Goal: Use online tool/utility: Utilize a website feature to perform a specific function

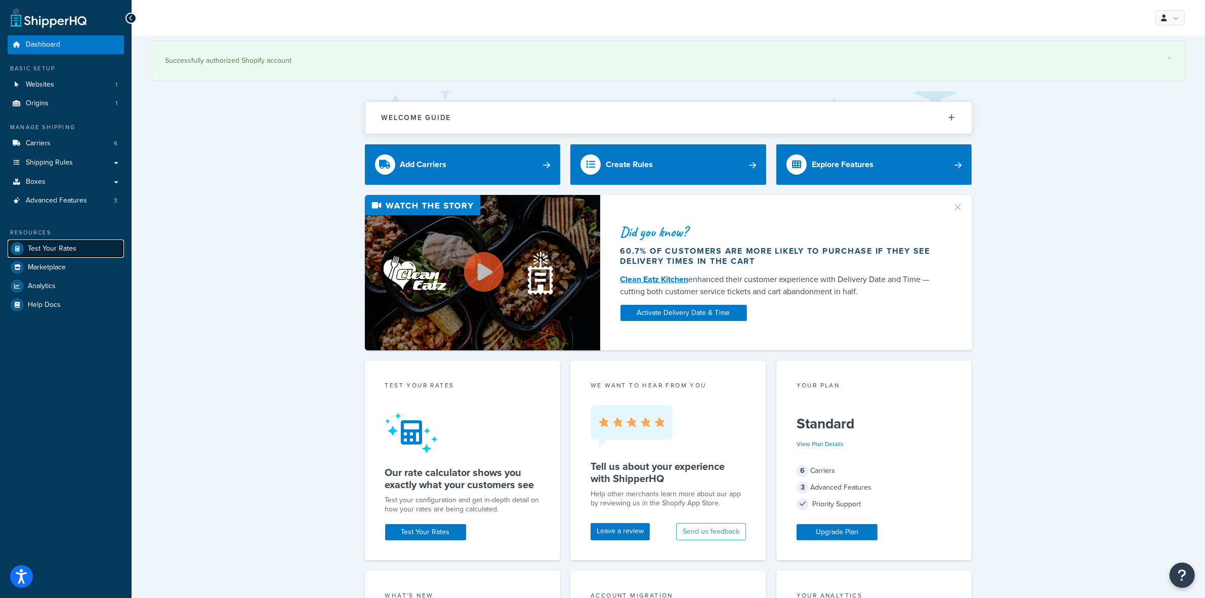
click at [37, 248] on span "Test Your Rates" at bounding box center [52, 248] width 49 height 9
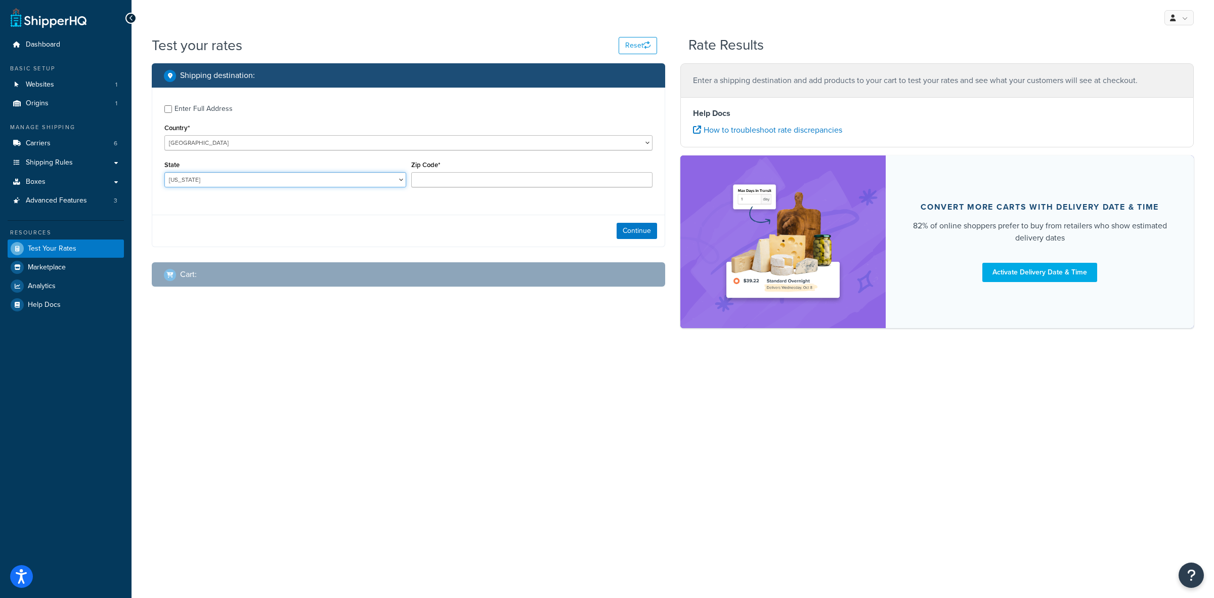
click at [400, 182] on select "[US_STATE] [US_STATE] [US_STATE] [US_STATE] [US_STATE] Armed Forces Americas Ar…" at bounding box center [285, 179] width 242 height 15
select select "AR"
click at [164, 172] on select "[US_STATE] [US_STATE] [US_STATE] [US_STATE] [US_STATE] Armed Forces Americas Ar…" at bounding box center [285, 179] width 242 height 15
click at [494, 180] on input "Zip Code*" at bounding box center [532, 179] width 242 height 15
type input "72160"
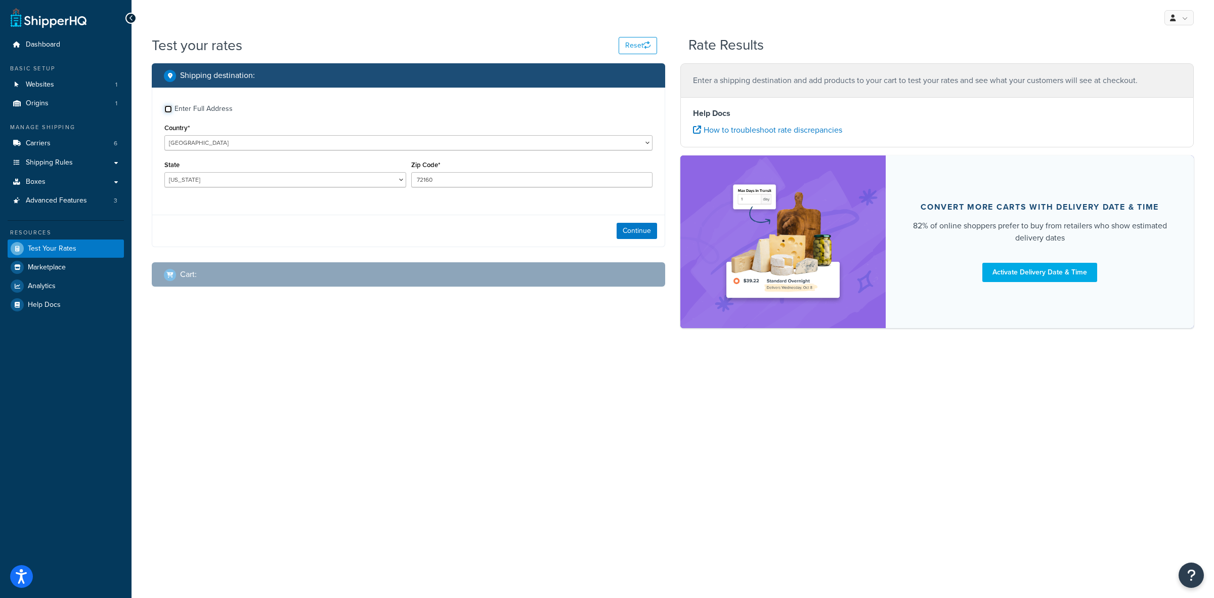
click at [172, 109] on input "Enter Full Address" at bounding box center [168, 109] width 8 height 8
checkbox input "true"
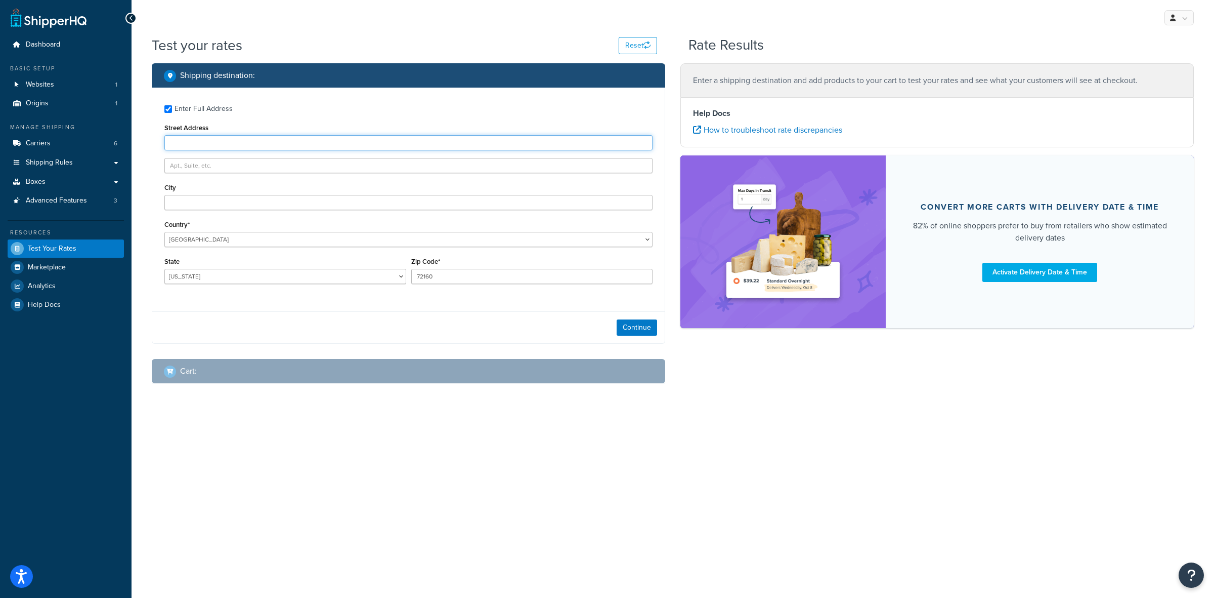
click at [264, 143] on input "Street Address" at bounding box center [408, 142] width 488 height 15
type input "[STREET_ADDRESS]"
click at [299, 203] on input "City" at bounding box center [408, 202] width 488 height 15
type input "[GEOGRAPHIC_DATA]"
click at [623, 327] on button "Continue" at bounding box center [637, 327] width 40 height 16
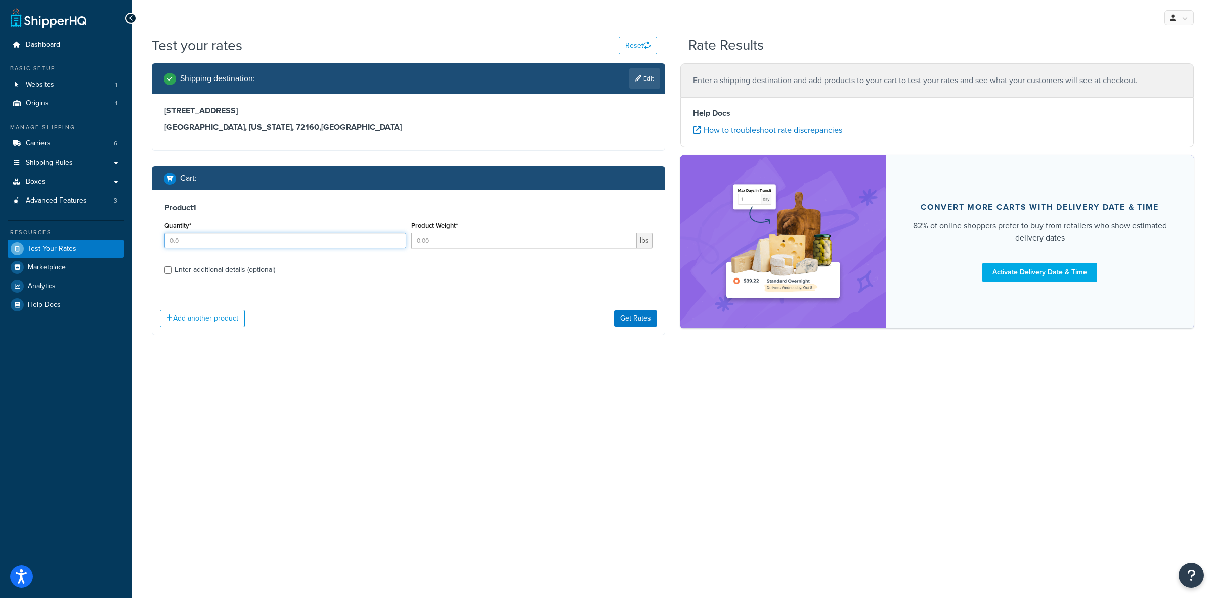
click at [238, 238] on input "Quantity*" at bounding box center [285, 240] width 242 height 15
type input "12"
click at [436, 242] on input "Product Weight*" at bounding box center [524, 240] width 226 height 15
type input ".65"
click at [170, 267] on input "Enter additional details (optional)" at bounding box center [168, 270] width 8 height 8
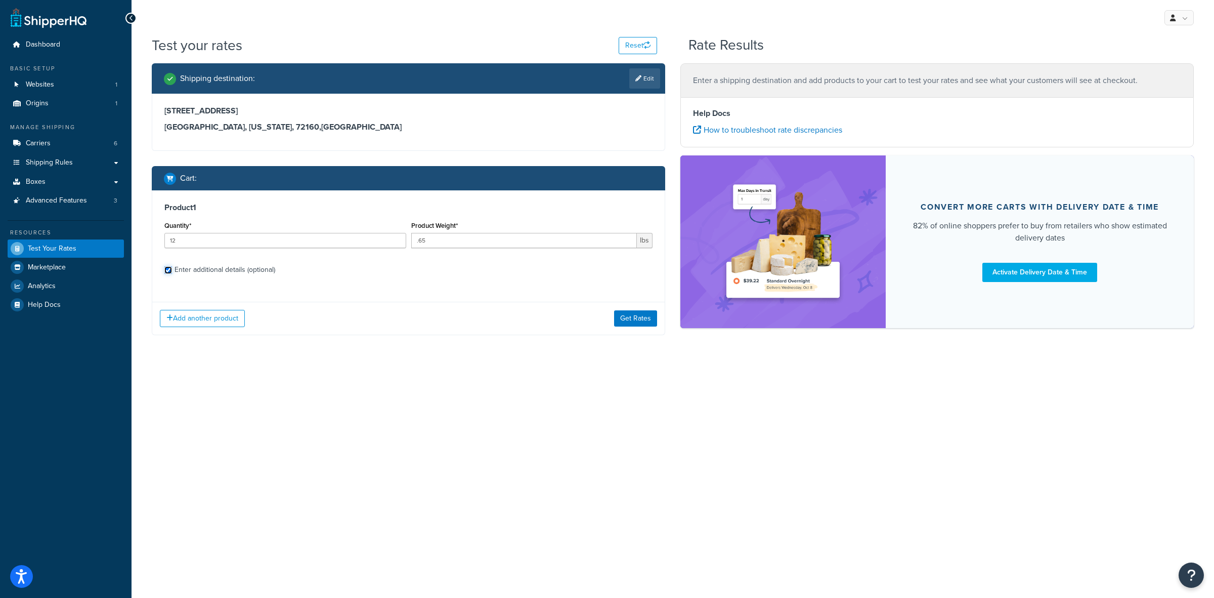
checkbox input "true"
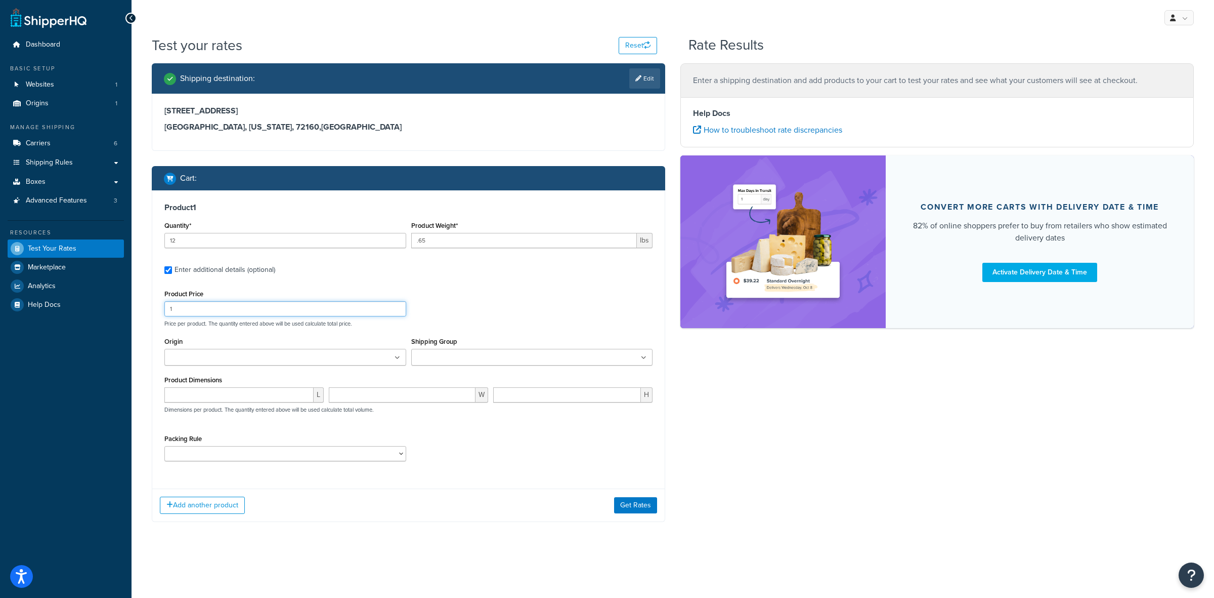
click at [209, 310] on input "1" at bounding box center [285, 308] width 242 height 15
type input "12.00"
click at [232, 356] on input "Origin" at bounding box center [212, 357] width 90 height 11
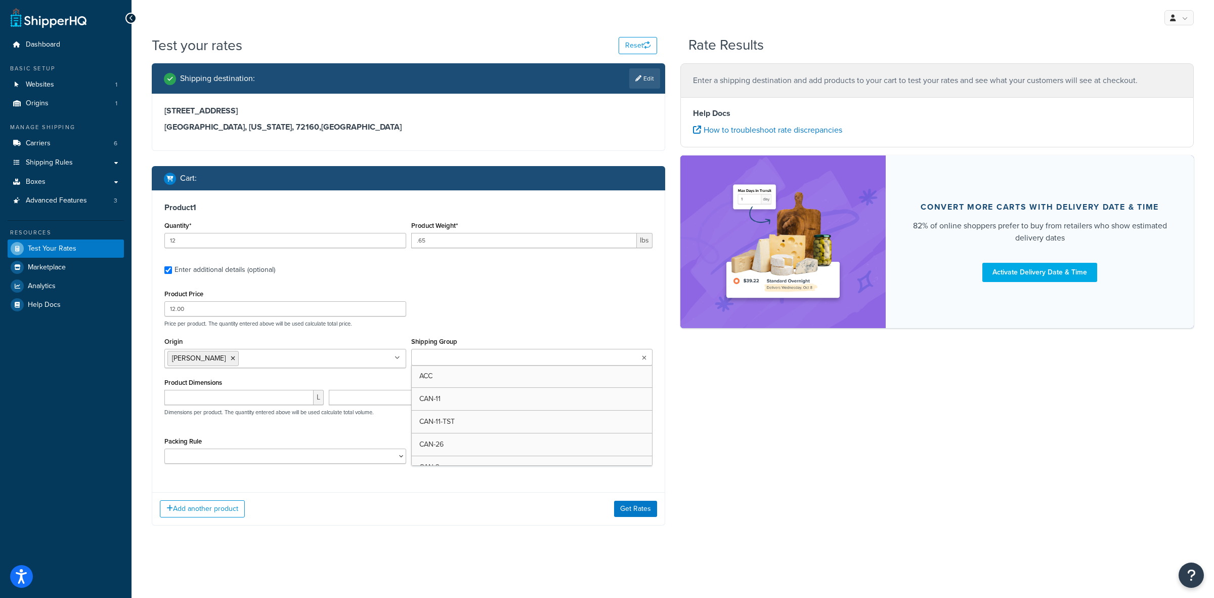
click at [506, 358] on ul at bounding box center [532, 357] width 242 height 17
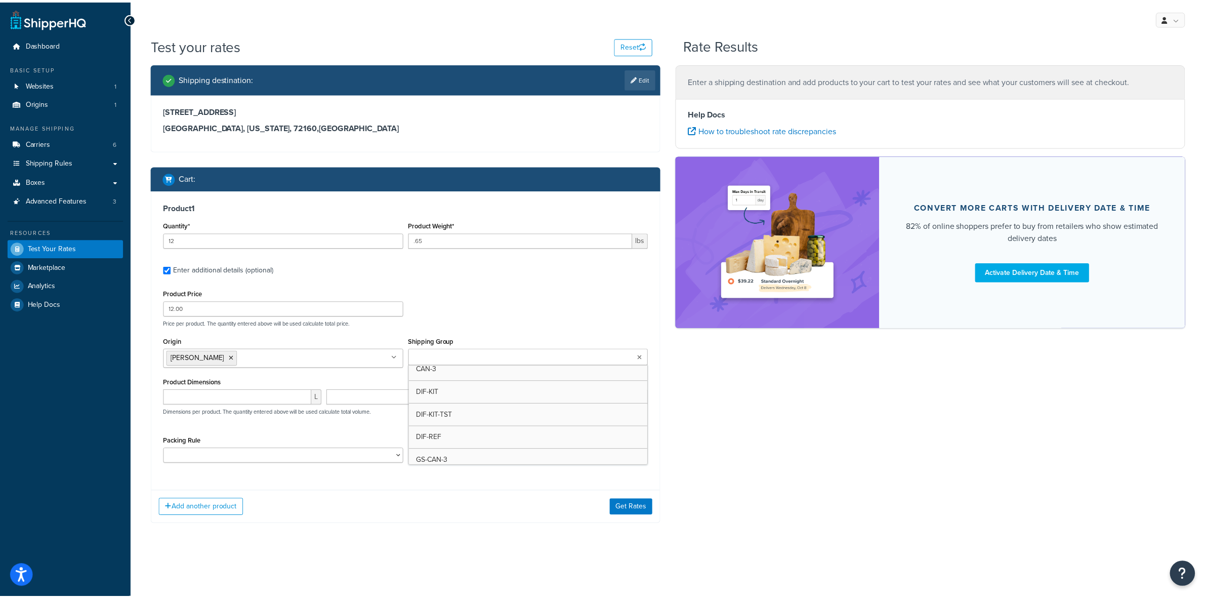
scroll to position [127, 0]
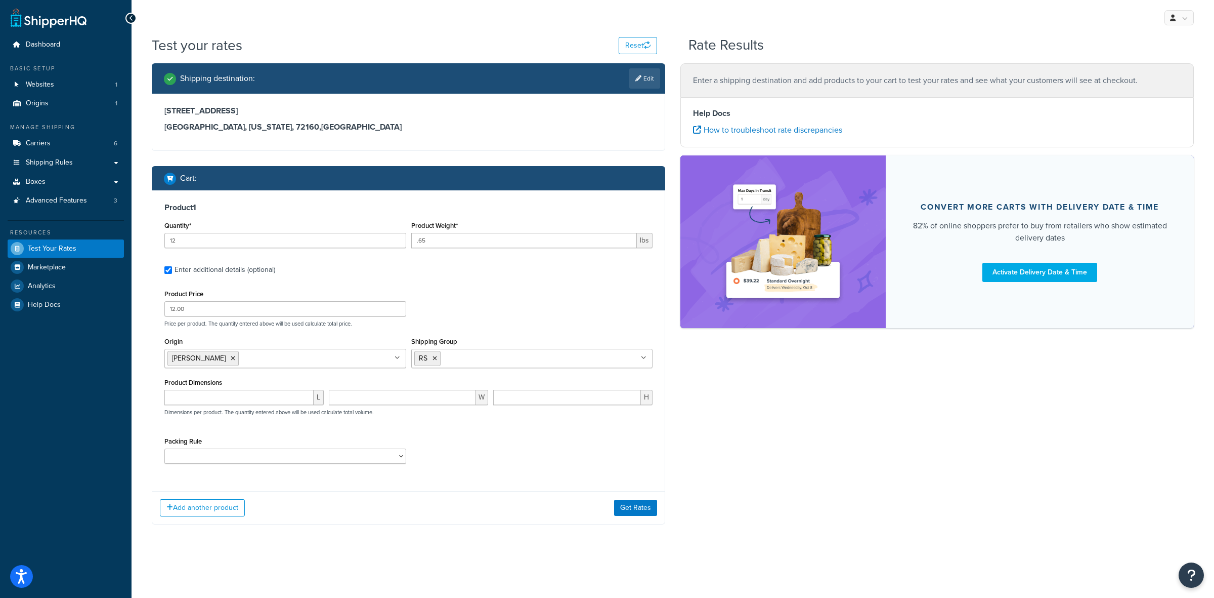
click at [338, 431] on div "Product Price 12.00 Price per product. The quantity entered above will be used …" at bounding box center [408, 379] width 488 height 184
click at [326, 458] on select "ACC-CCK ACC-LIN-CER/HANG ACC-NAIL BRUSH CAN-11 CAN-11-TST CAN-26 CAN-3 DIF-KIT …" at bounding box center [285, 455] width 242 height 15
select select "77359"
click at [164, 449] on select "ACC-CCK ACC-LIN-CER/HANG ACC-NAIL BRUSH CAN-11 CAN-11-TST CAN-26 CAN-3 DIF-KIT …" at bounding box center [285, 455] width 242 height 15
click at [566, 421] on div "L W H Dimensions per product. The quantity entered above will be used calculate…" at bounding box center [408, 408] width 493 height 37
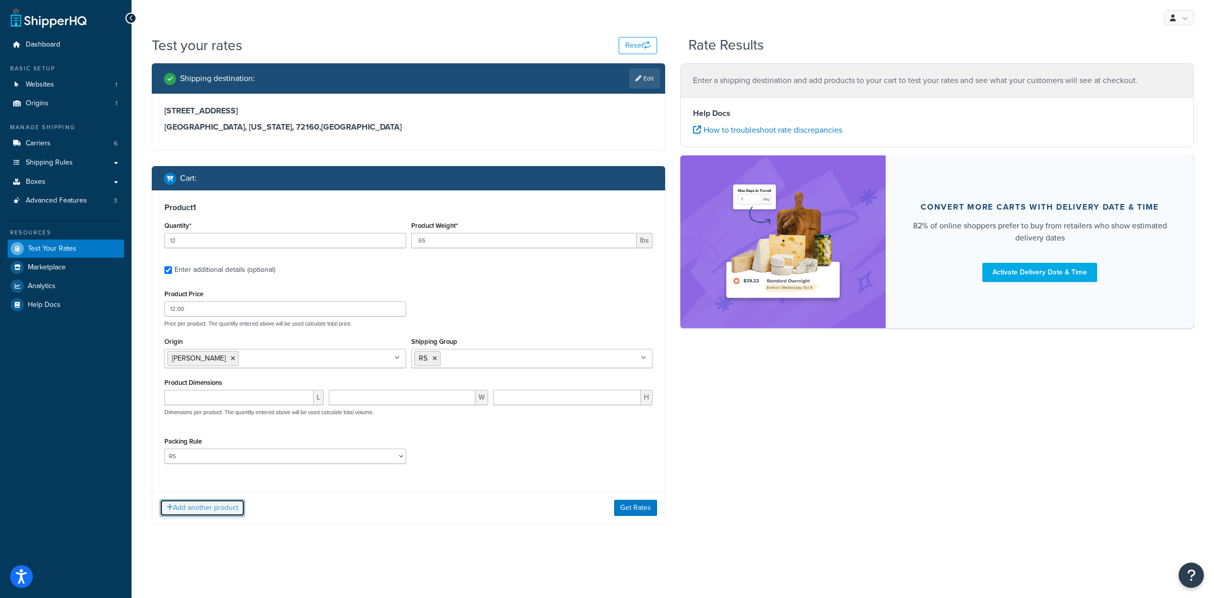
click at [201, 512] on button "Add another product" at bounding box center [202, 507] width 85 height 17
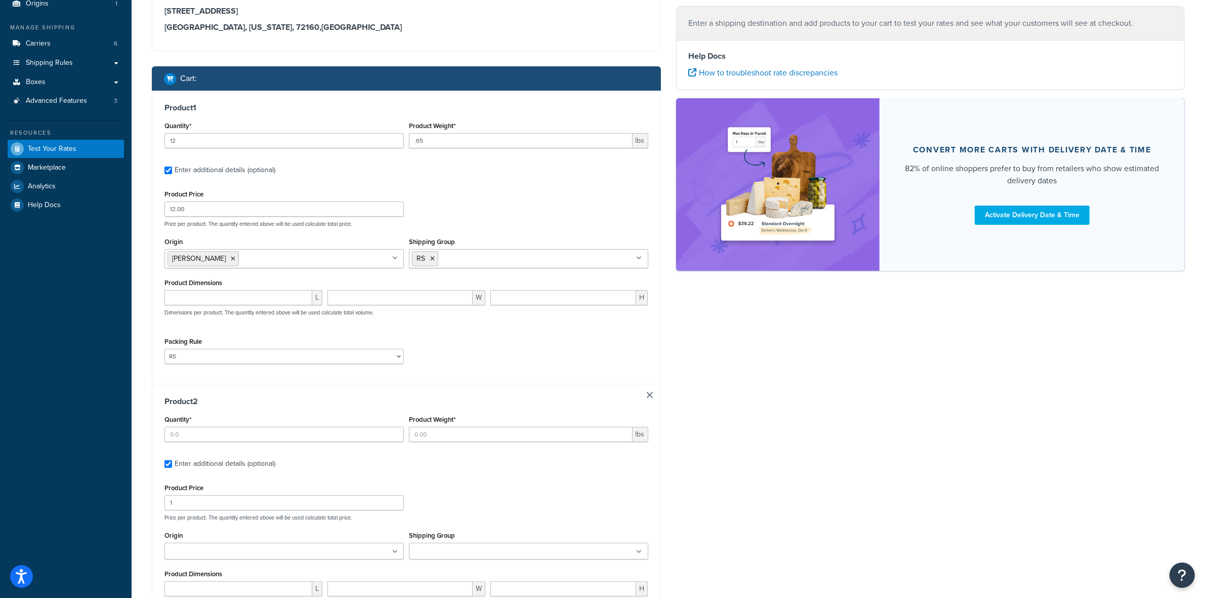
scroll to position [100, 0]
click at [261, 434] on input "Quantity*" at bounding box center [283, 433] width 239 height 15
type input "6"
click at [454, 433] on input "Product Weight*" at bounding box center [521, 433] width 224 height 15
type input "1.75"
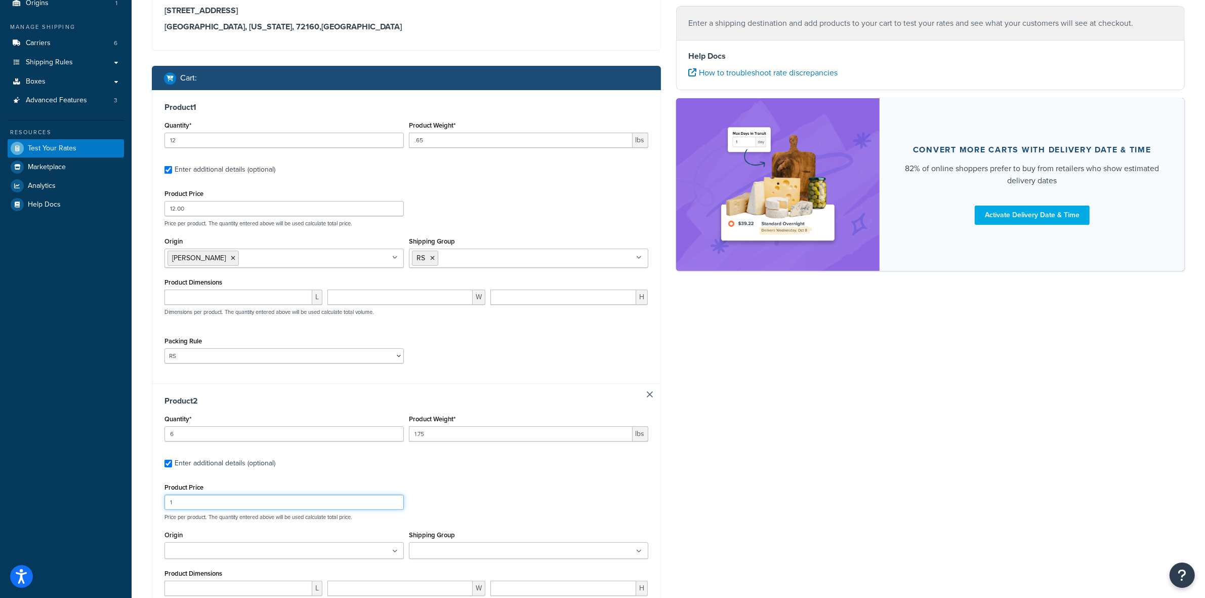
click at [274, 497] on input "1" at bounding box center [283, 501] width 239 height 15
type input "21.00"
click at [355, 559] on ul at bounding box center [283, 550] width 239 height 17
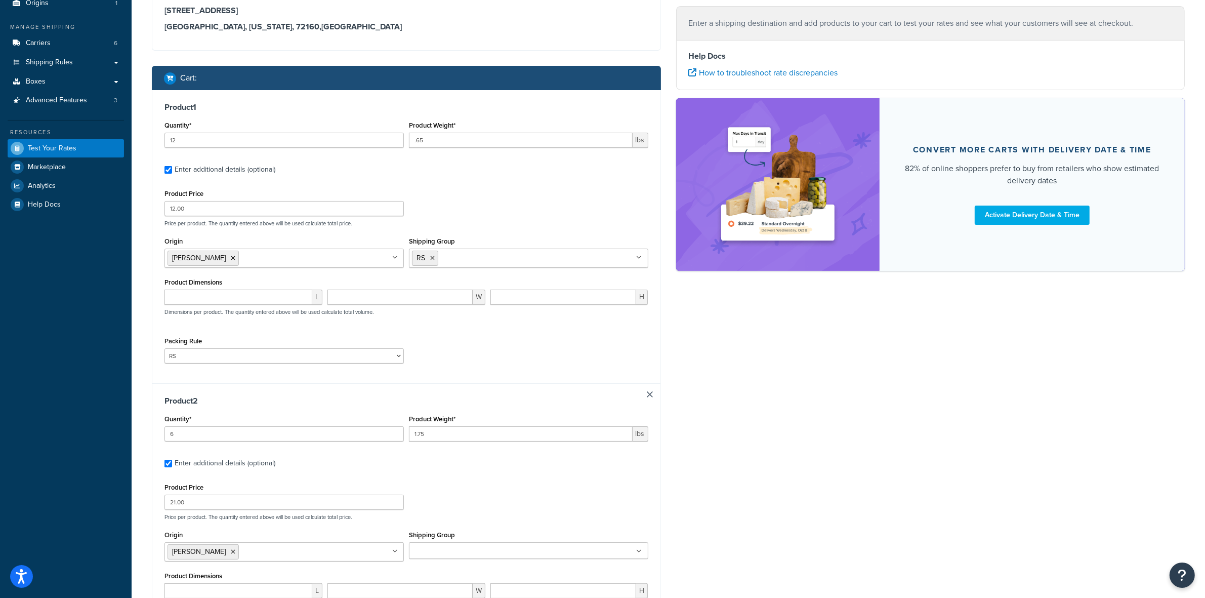
click at [474, 549] on input "Shipping Group" at bounding box center [457, 550] width 90 height 11
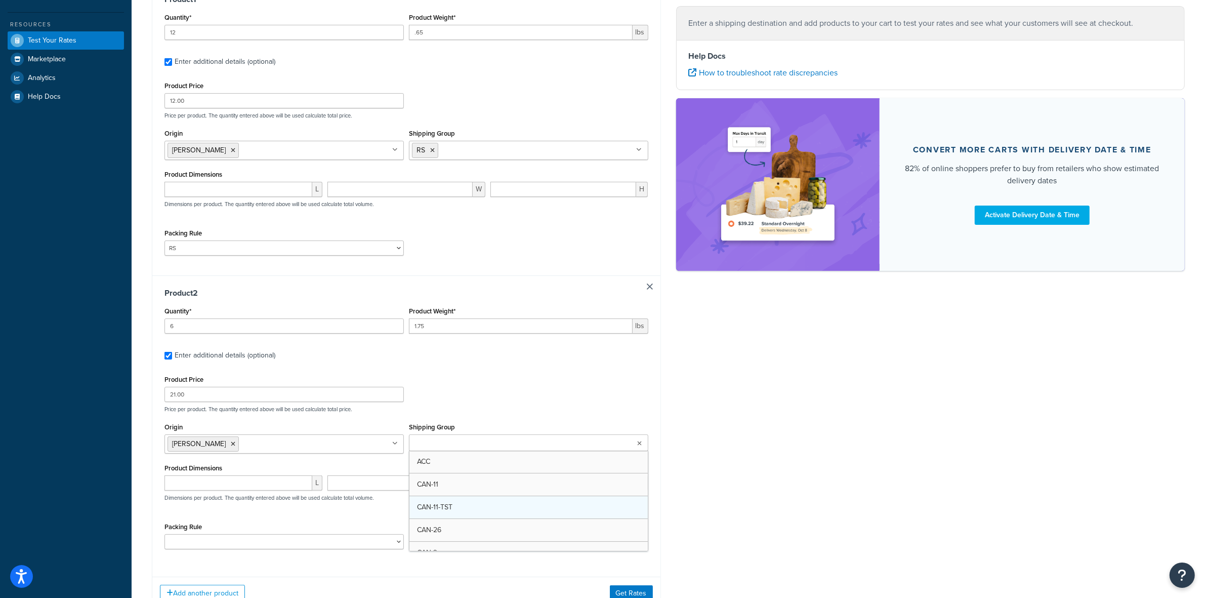
scroll to position [227, 0]
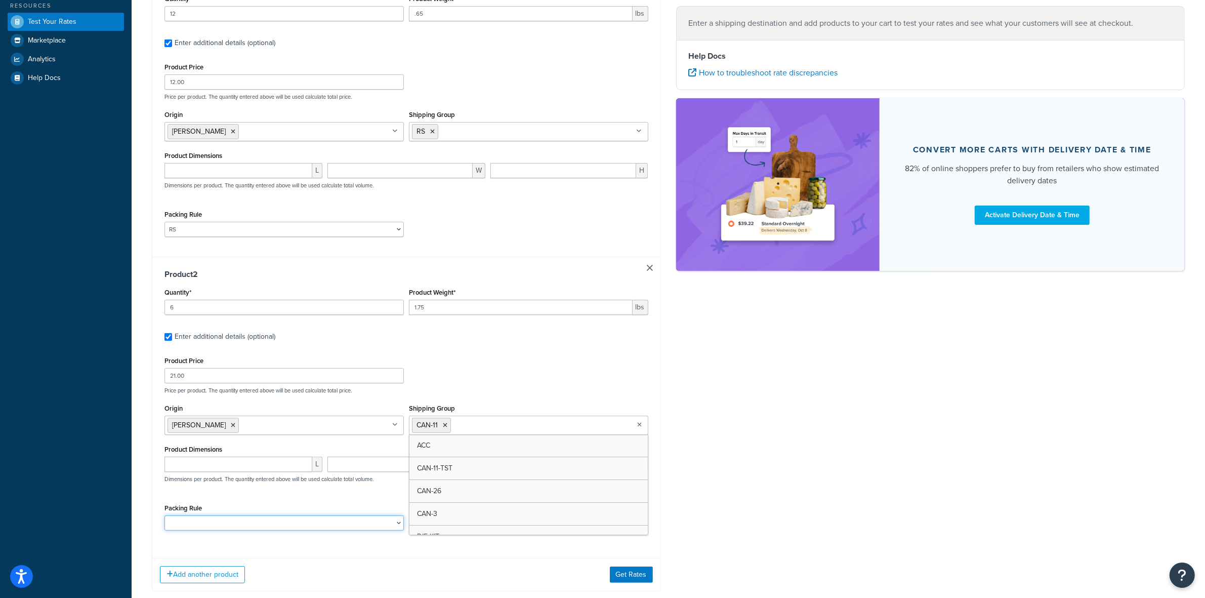
click at [274, 526] on select "ACC-CCK ACC-LIN-CER/HANG ACC-NAIL BRUSH CAN-11 CAN-11-TST CAN-26 CAN-3 DIF-KIT …" at bounding box center [283, 522] width 239 height 15
select select "77343"
click at [164, 517] on select "ACC-CCK ACC-LIN-CER/HANG ACC-NAIL BRUSH CAN-11 CAN-11-TST CAN-26 CAN-3 DIF-KIT …" at bounding box center [283, 522] width 239 height 15
click at [479, 509] on div "Packing Rule ACC-CCK ACC-LIN-CER/HANG ACC-NAIL BRUSH CAN-11 CAN-11-TST CAN-26 C…" at bounding box center [406, 519] width 489 height 37
click at [634, 572] on button "Get Rates" at bounding box center [631, 574] width 43 height 16
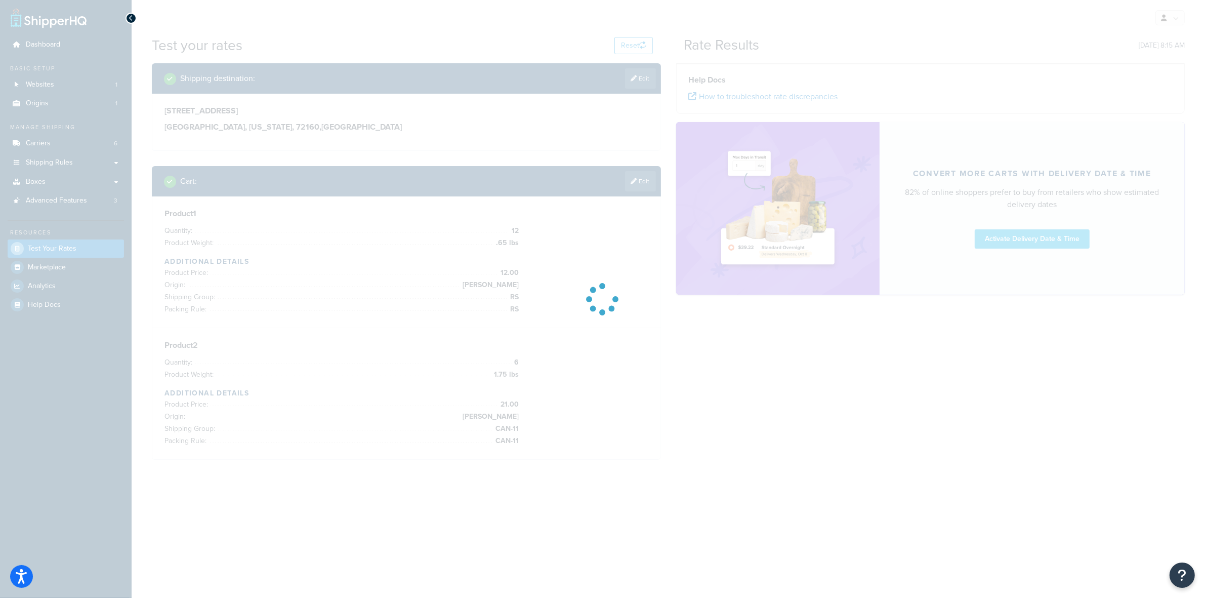
scroll to position [0, 0]
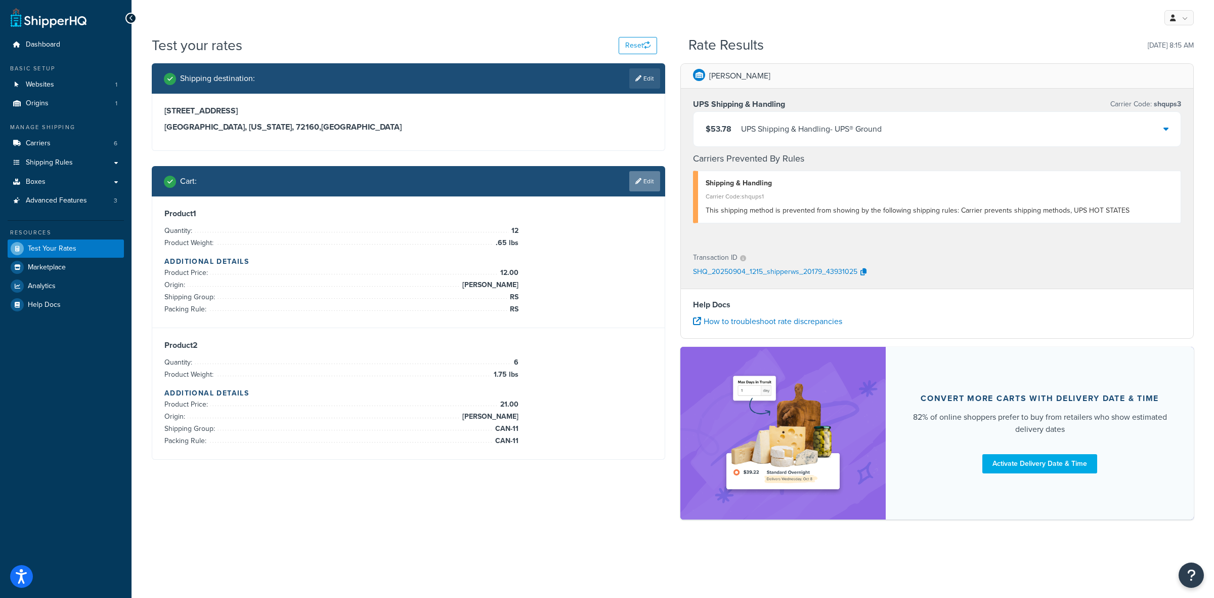
click at [648, 180] on link "Edit" at bounding box center [644, 181] width 31 height 20
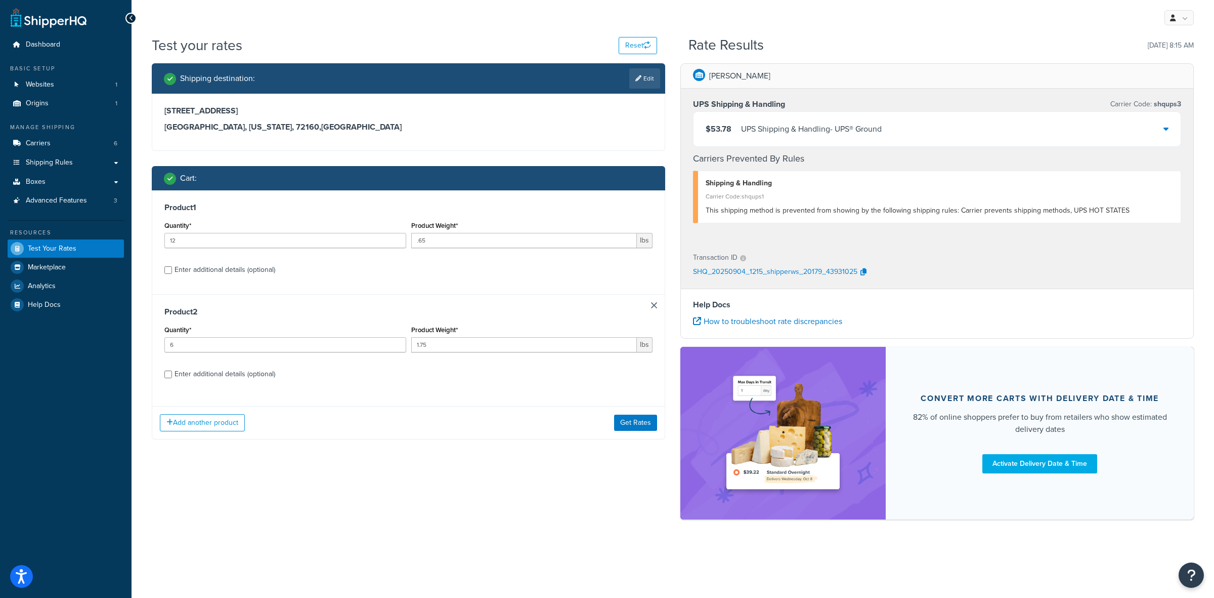
click at [882, 135] on div "UPS Shipping & Handling - UPS® Ground" at bounding box center [811, 129] width 141 height 14
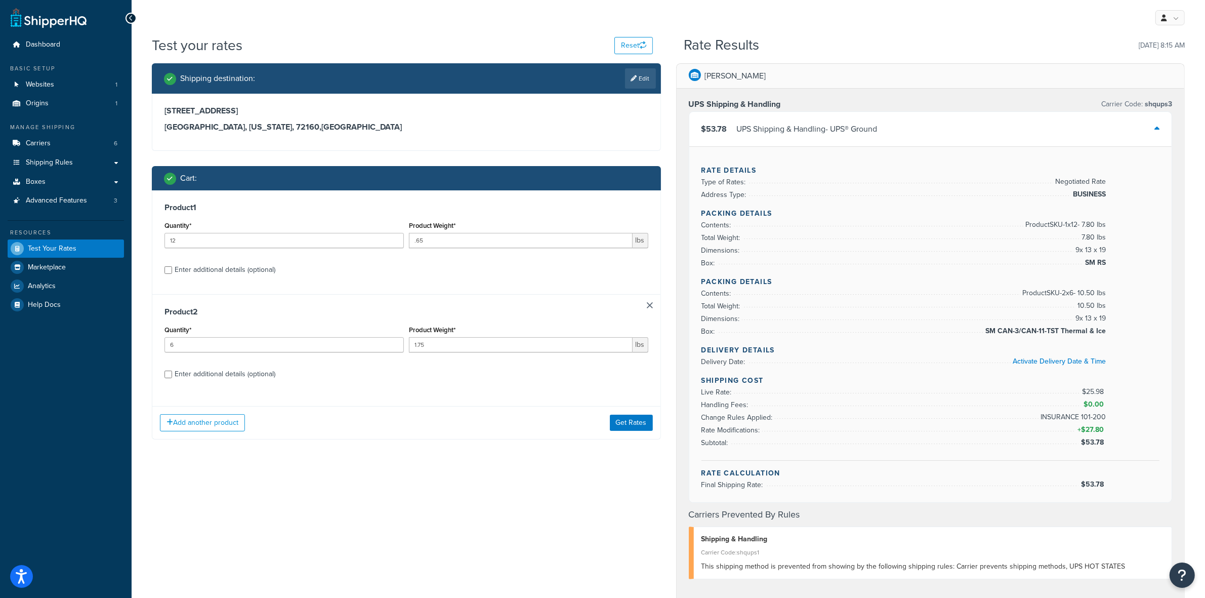
click at [261, 124] on h3 "[GEOGRAPHIC_DATA], [US_STATE], 72160 , [GEOGRAPHIC_DATA]" at bounding box center [406, 127] width 484 height 10
copy h3 "72160"
click at [191, 269] on div "Enter additional details (optional)" at bounding box center [225, 270] width 101 height 14
click at [172, 269] on input "Enter additional details (optional)" at bounding box center [168, 270] width 8 height 8
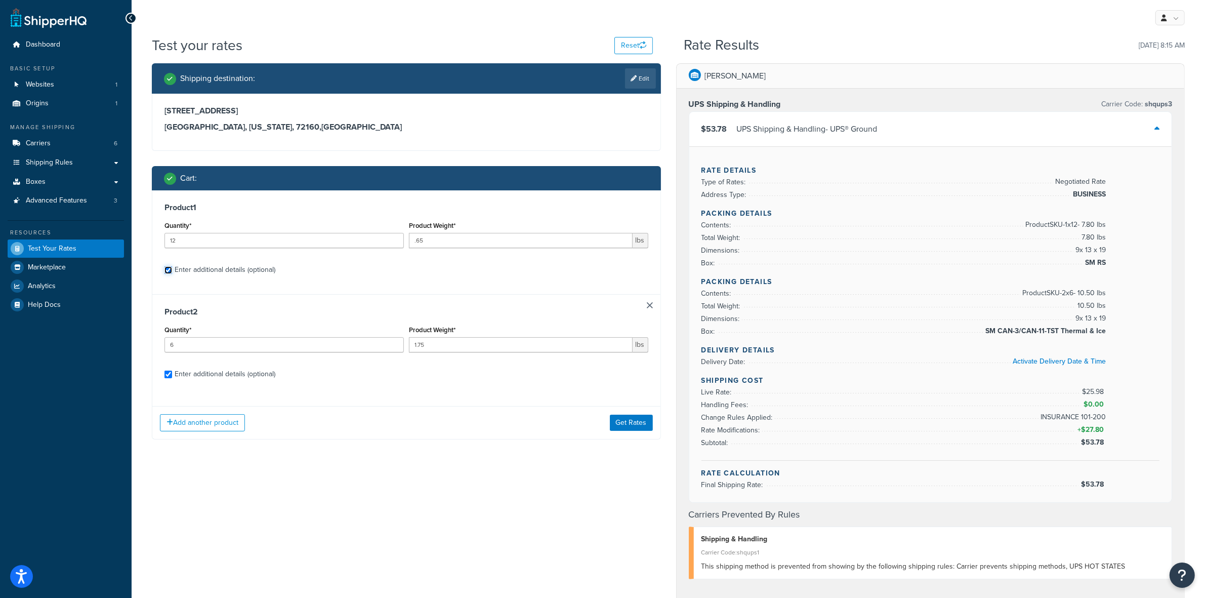
checkbox input "true"
select select "77359"
select select "77343"
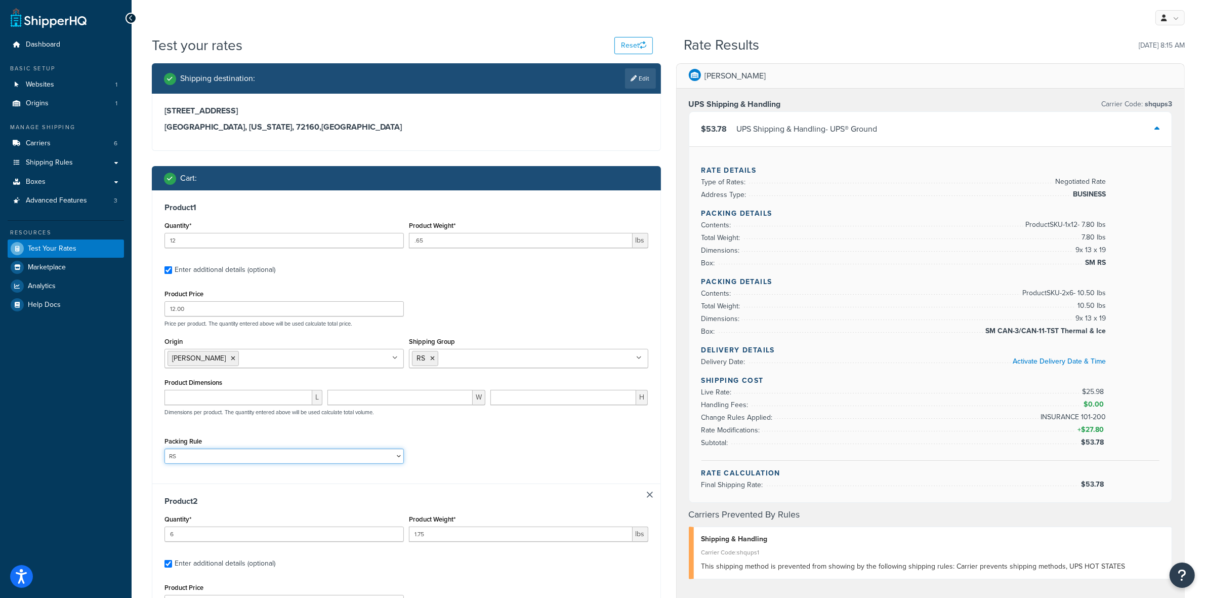
click at [347, 453] on select "ACC-CCK ACC-LIN-CER/HANG ACC-NAIL BRUSH CAN-11 CAN-11-TST CAN-26 CAN-3 DIF-KIT …" at bounding box center [283, 455] width 239 height 15
select select "77343"
click at [164, 449] on select "ACC-CCK ACC-LIN-CER/HANG ACC-NAIL BRUSH CAN-11 CAN-11-TST CAN-26 CAN-3 DIF-KIT …" at bounding box center [283, 455] width 239 height 15
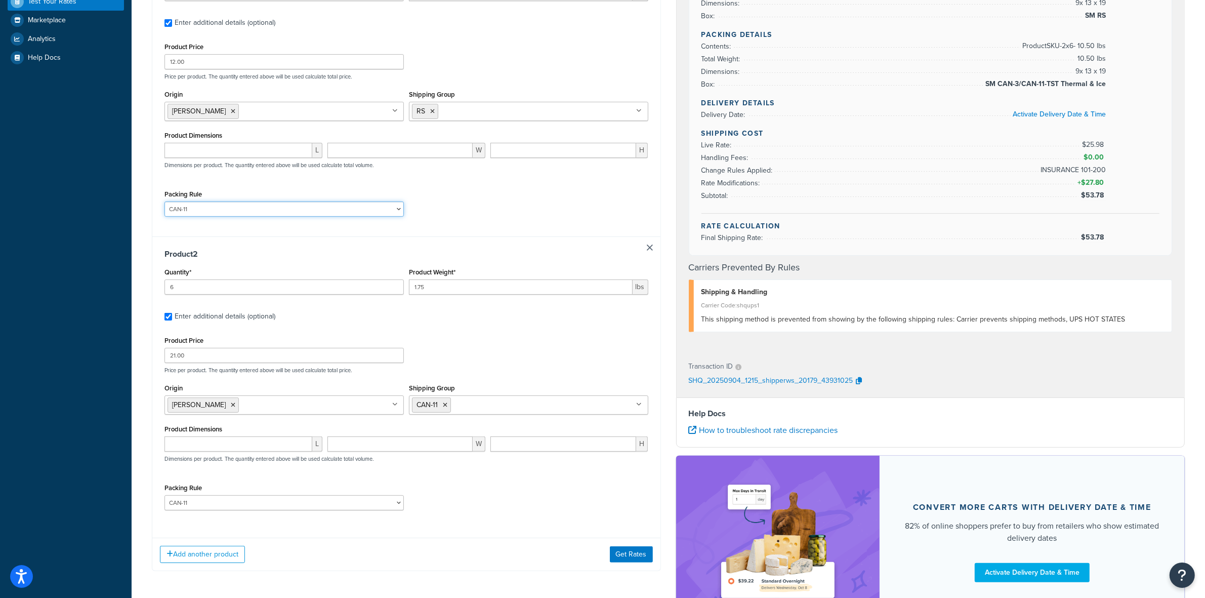
scroll to position [342, 0]
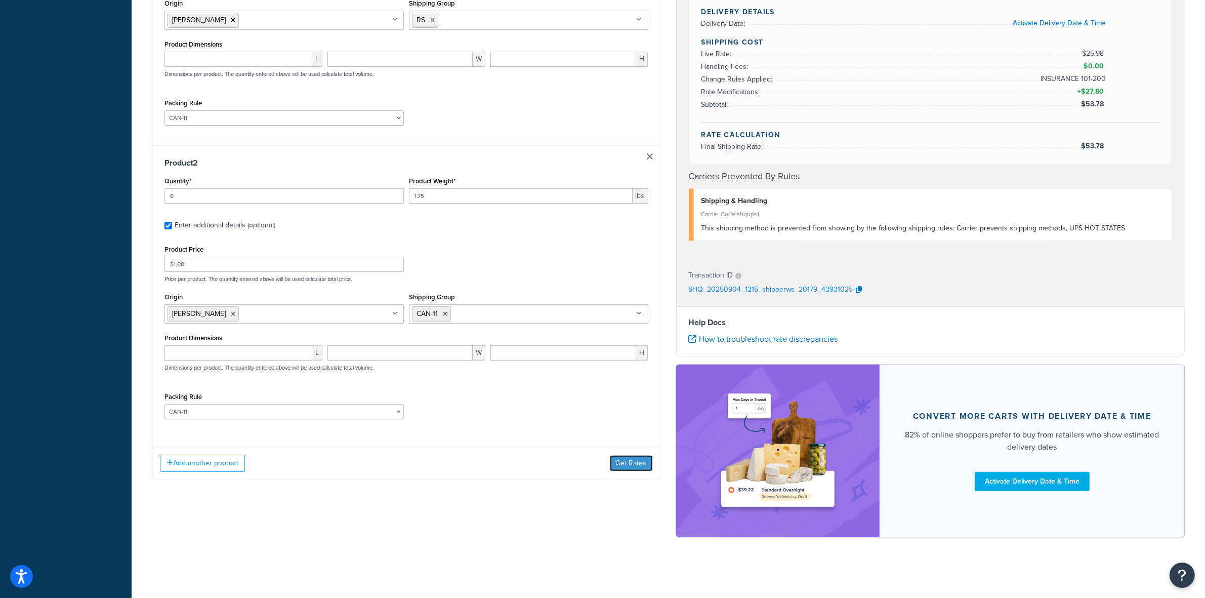
drag, startPoint x: 625, startPoint y: 453, endPoint x: 636, endPoint y: 451, distance: 10.8
click at [631, 455] on button "Get Rates" at bounding box center [631, 463] width 43 height 16
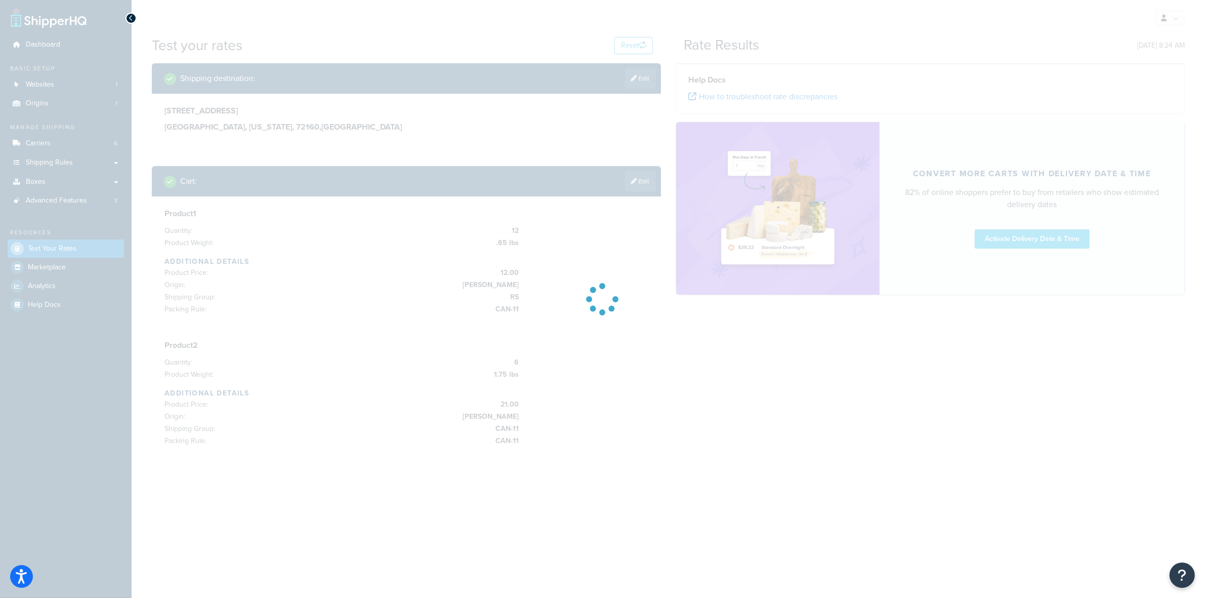
scroll to position [0, 0]
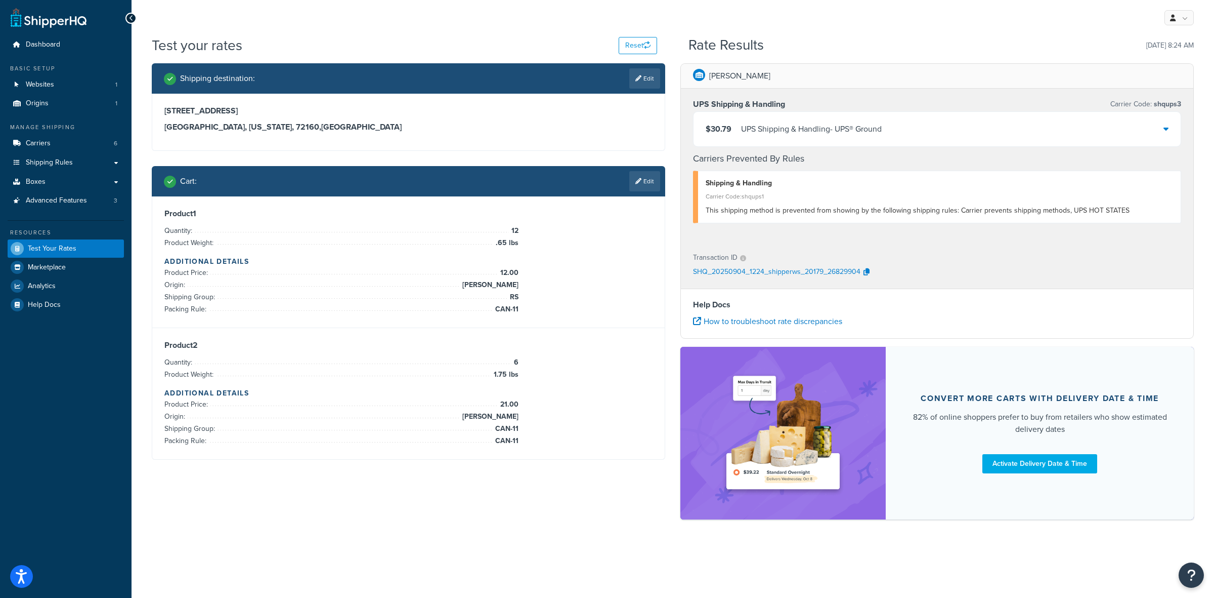
click at [795, 123] on div "UPS Shipping & Handling - UPS® Ground" at bounding box center [811, 129] width 141 height 14
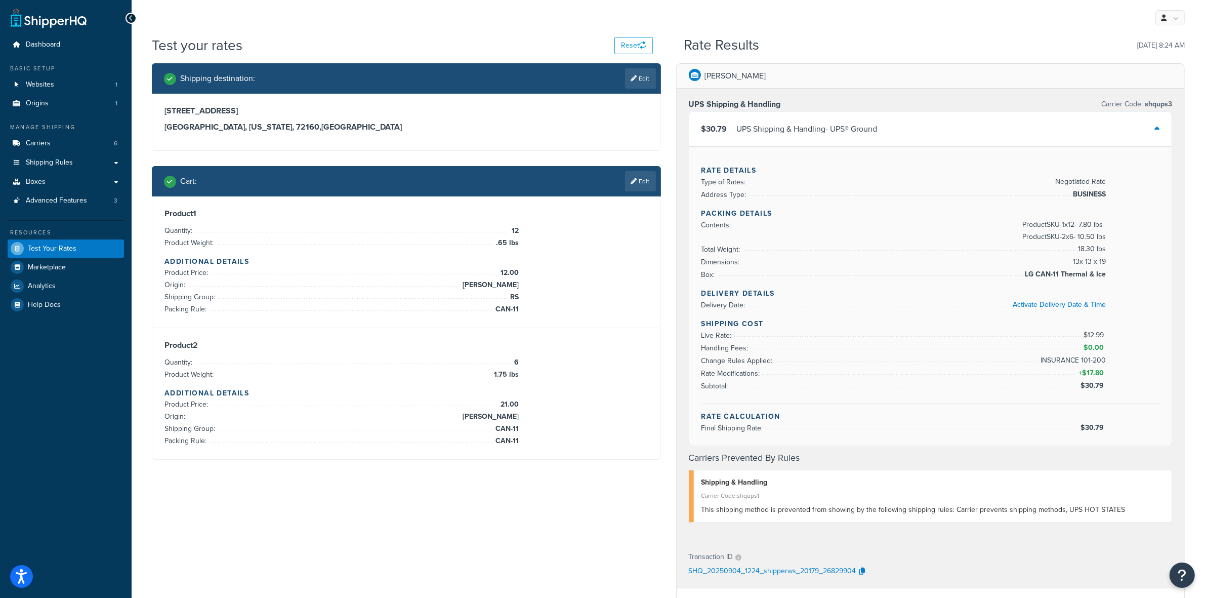
click at [1091, 428] on span "$30.79" at bounding box center [1093, 427] width 26 height 11
copy span "$30.79"
